Goal: Task Accomplishment & Management: Use online tool/utility

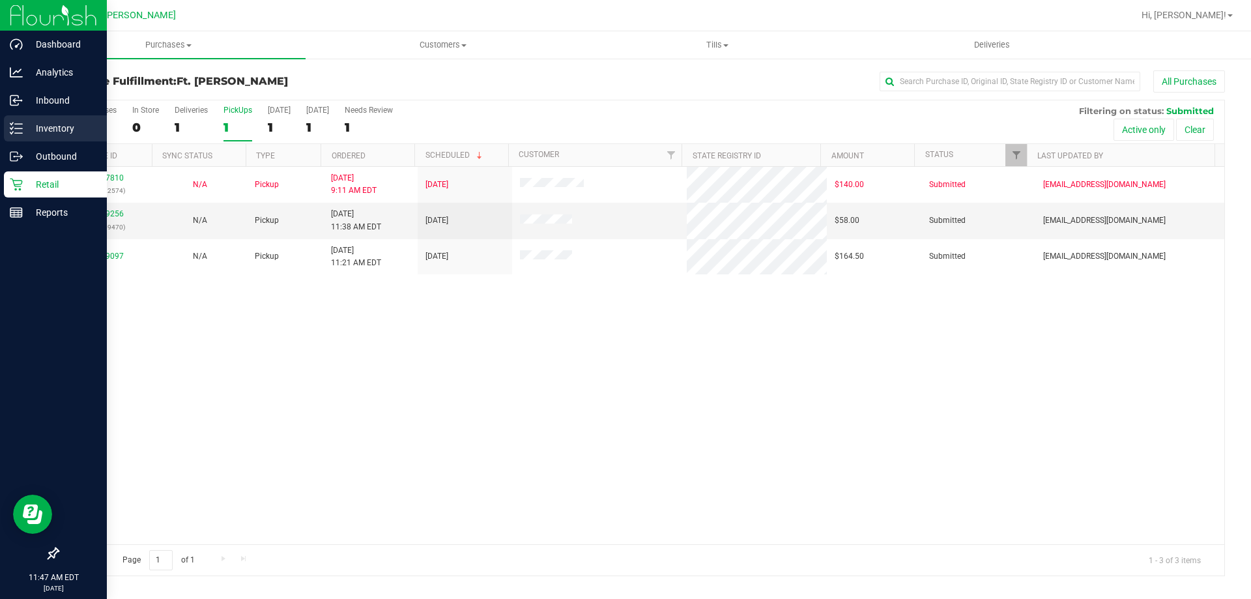
click at [53, 122] on p "Inventory" at bounding box center [62, 129] width 78 height 16
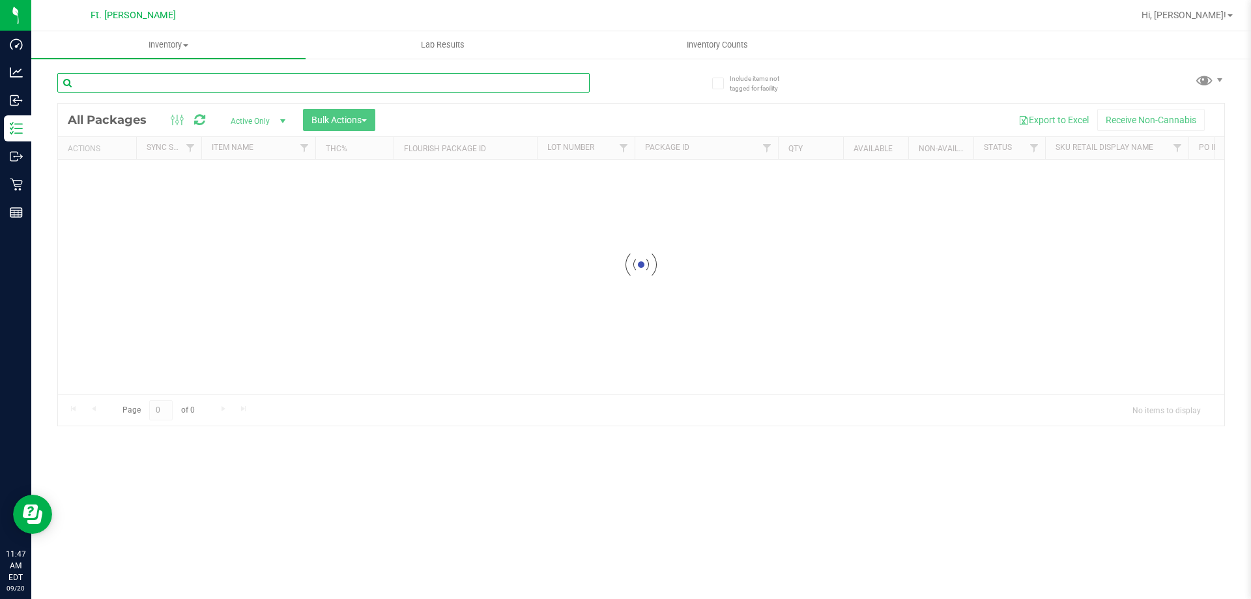
click at [207, 87] on input "text" at bounding box center [323, 83] width 532 height 20
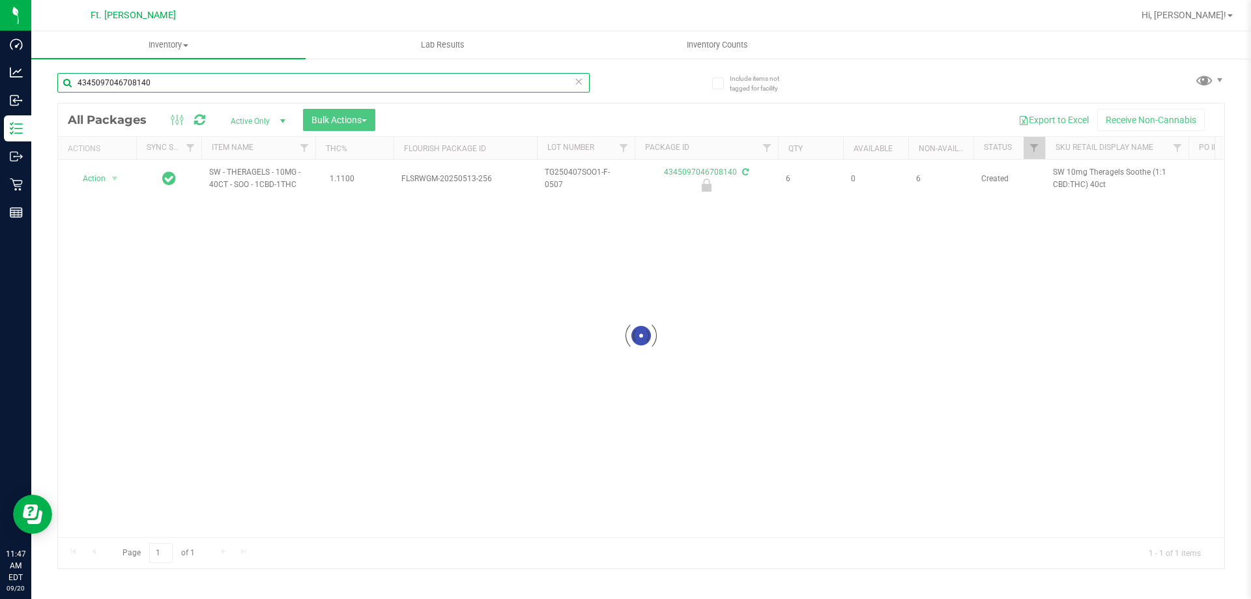
type input "4345097046708140"
click at [114, 177] on div at bounding box center [641, 336] width 1166 height 464
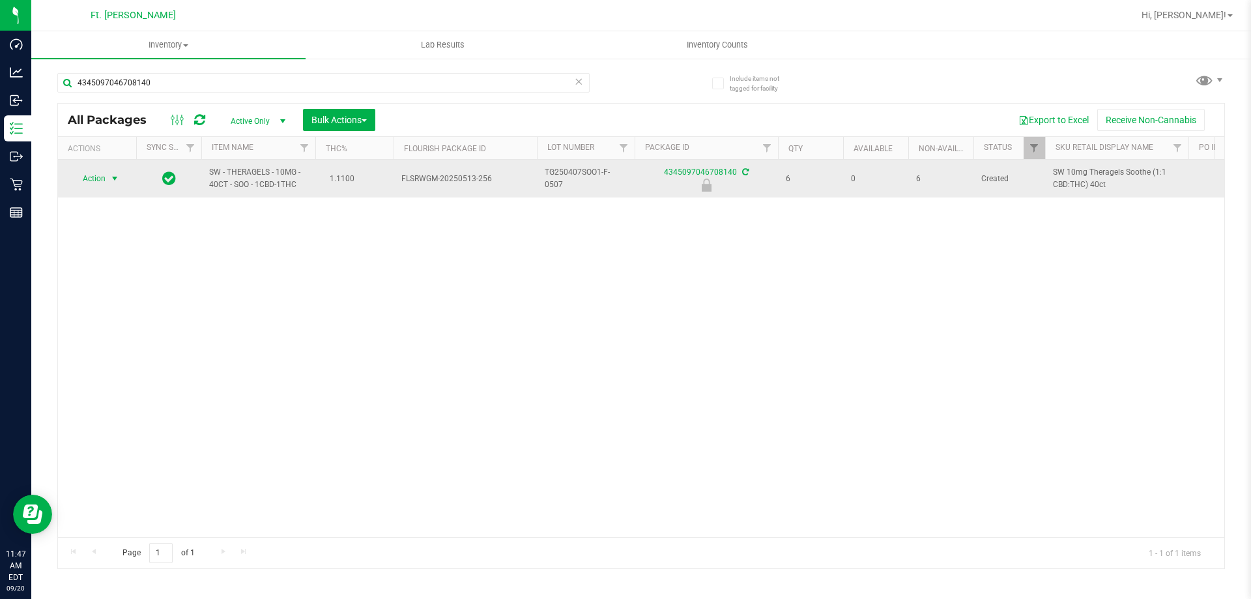
click at [117, 180] on span "select" at bounding box center [114, 178] width 10 height 10
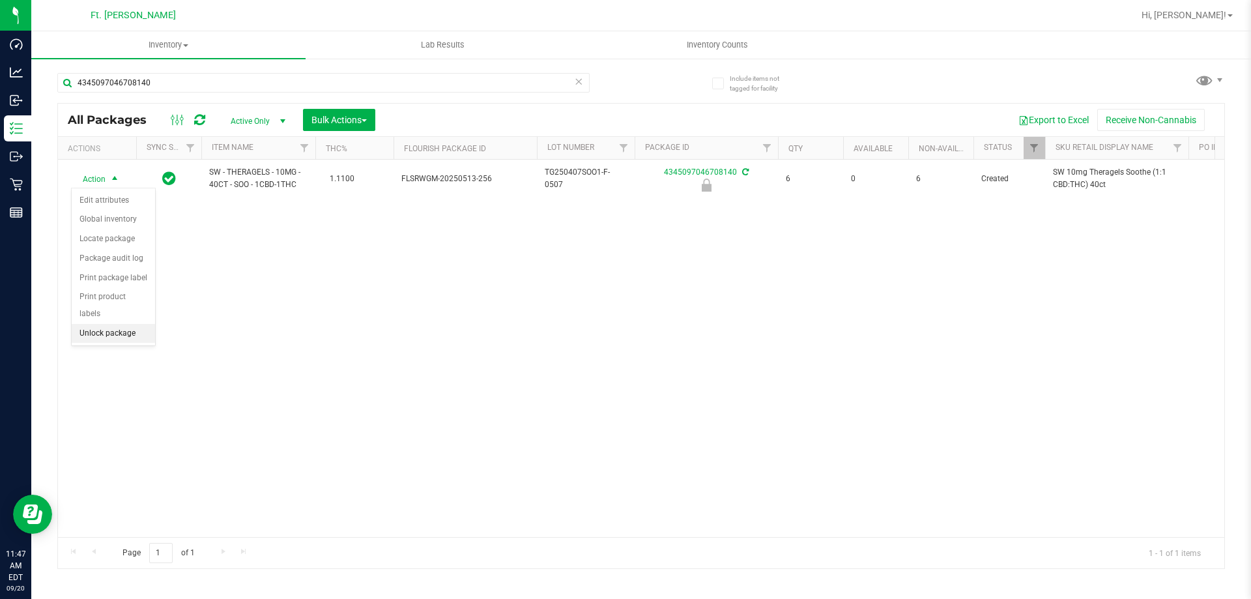
click at [95, 324] on li "Unlock package" at bounding box center [113, 334] width 83 height 20
click at [225, 105] on div "All Packages Active Only Active Only Lab Samples Locked All External Internal B…" at bounding box center [641, 120] width 1166 height 33
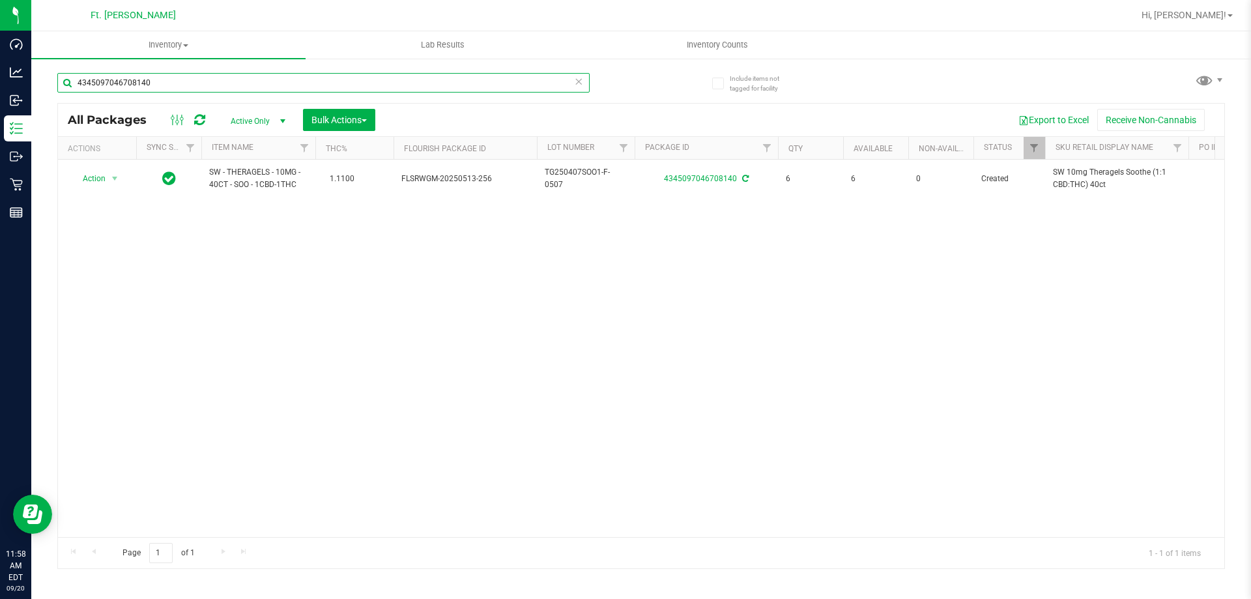
click at [214, 92] on input "4345097046708140" at bounding box center [323, 83] width 532 height 20
type input "G-AUG25HYB01-0813"
